Goal: Use online tool/utility: Utilize a website feature to perform a specific function

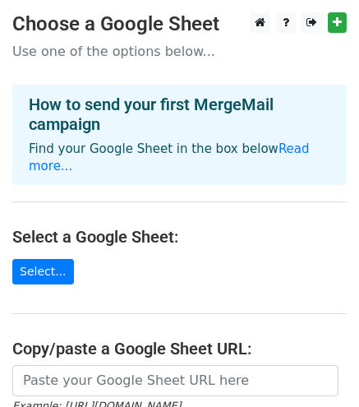
scroll to position [159, 0]
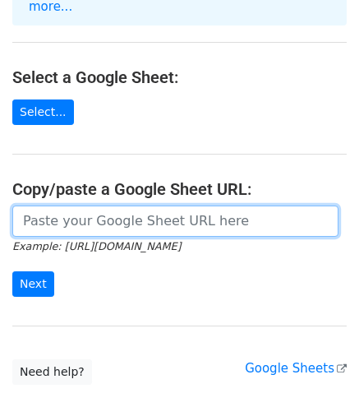
paste input "https://docs.google.com/spreadsheets/d/1oMMmRN6G0CZsCyzGtJZEtECC7hZ0874Iac775iM…"
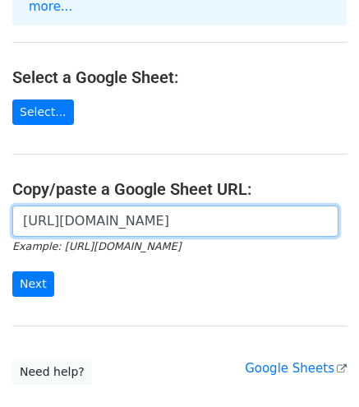
scroll to position [248, 0]
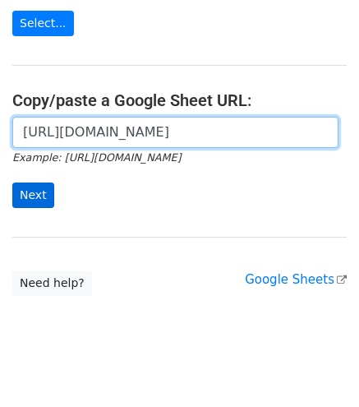
type input "https://docs.google.com/spreadsheets/d/1oMMmRN6G0CZsCyzGtJZEtECC7hZ0874Iac775iM…"
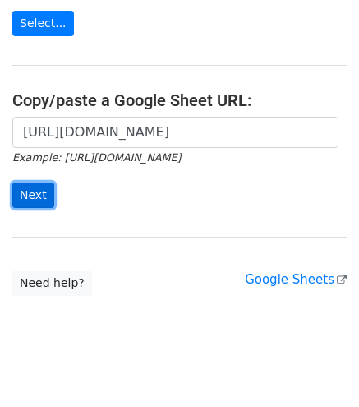
scroll to position [0, 0]
click at [30, 182] on input "Next" at bounding box center [33, 194] width 42 height 25
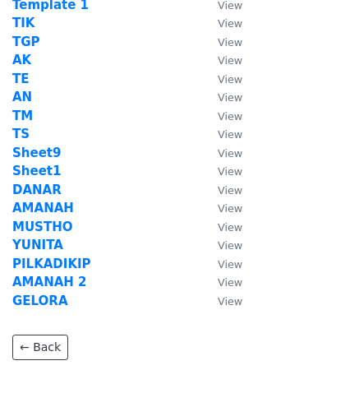
scroll to position [96, 0]
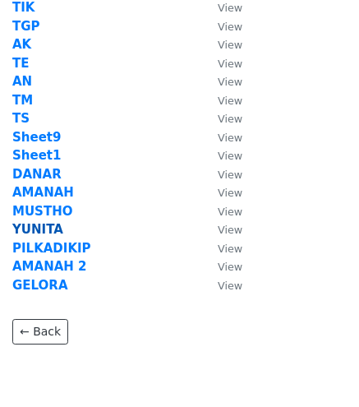
click at [36, 230] on strong "YUNITA" at bounding box center [37, 229] width 51 height 15
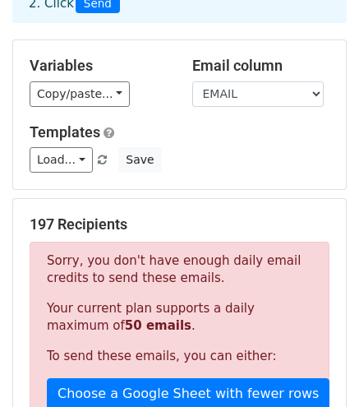
scroll to position [119, 0]
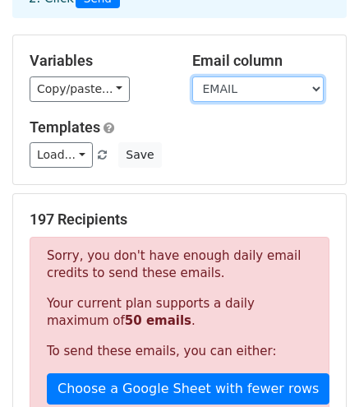
click at [319, 89] on select "NO NAMA NIM EMAIL ANGKATAN JURUSAN PROGRAM STUDI PASSWORD STATUS EMAIL" at bounding box center [257, 88] width 131 height 25
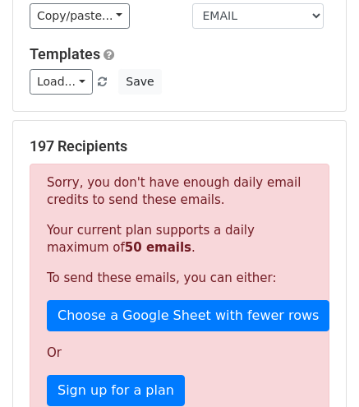
scroll to position [191, 0]
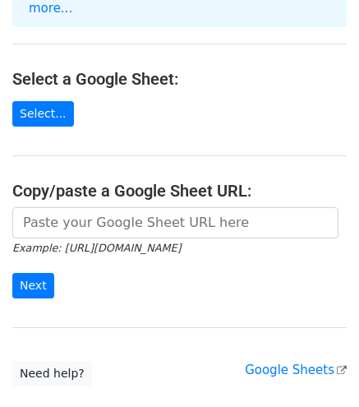
scroll to position [159, 0]
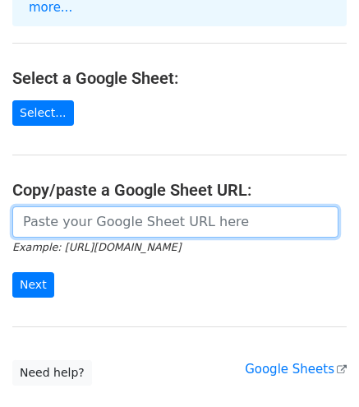
click at [89, 206] on input "url" at bounding box center [175, 221] width 326 height 31
paste input "https://docs.google.com/spreadsheets/d/11CpMcuicfRBAO64vO-jm5zsIaUjLms7vaPTEZsR…"
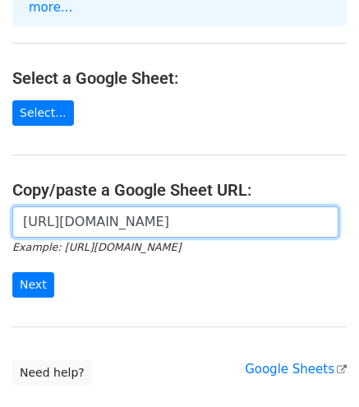
scroll to position [0, 468]
type input "https://docs.google.com/spreadsheets/d/11CpMcuicfRBAO64vO-jm5zsIaUjLms7vaPTEZsR…"
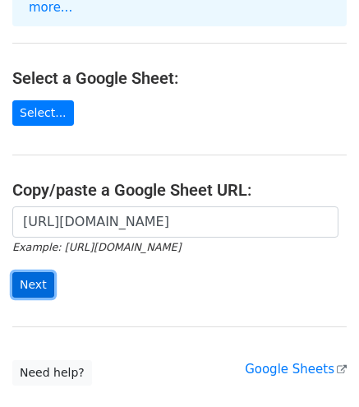
scroll to position [0, 0]
click at [39, 272] on input "Next" at bounding box center [33, 284] width 42 height 25
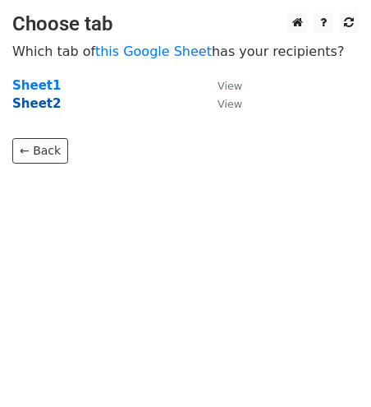
click at [42, 109] on strong "Sheet2" at bounding box center [36, 103] width 48 height 15
click at [36, 104] on strong "Sheet2" at bounding box center [36, 103] width 48 height 15
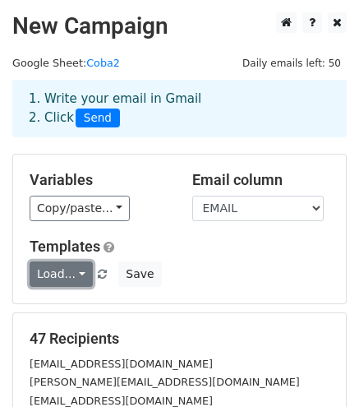
click at [69, 275] on link "Load..." at bounding box center [61, 273] width 63 height 25
click at [78, 274] on link "Load..." at bounding box center [61, 273] width 63 height 25
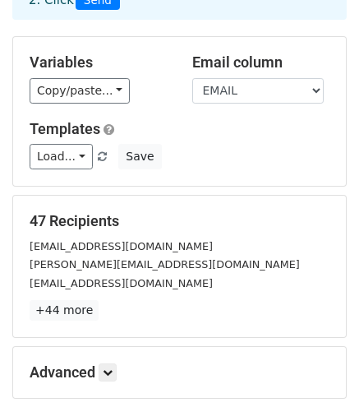
scroll to position [121, 0]
